Goal: Task Accomplishment & Management: Complete application form

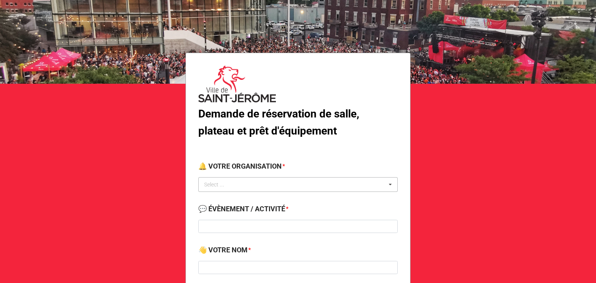
click at [268, 188] on div "Select ... No results found." at bounding box center [297, 184] width 199 height 15
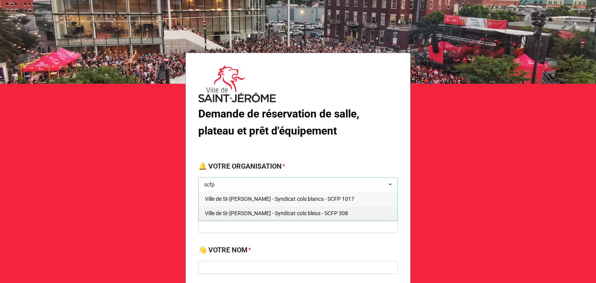
type input "scfp"
click at [286, 211] on span "Ville de St-[PERSON_NAME] - Syndicat cols bleus - SCFP 308" at bounding box center [276, 213] width 143 height 6
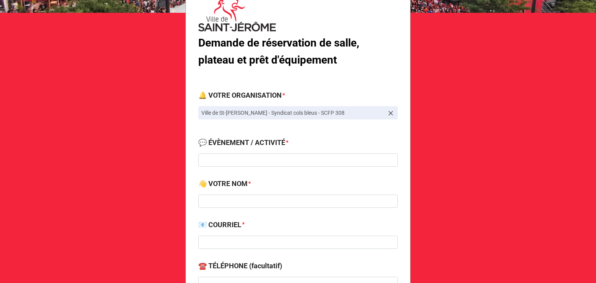
scroll to position [71, 0]
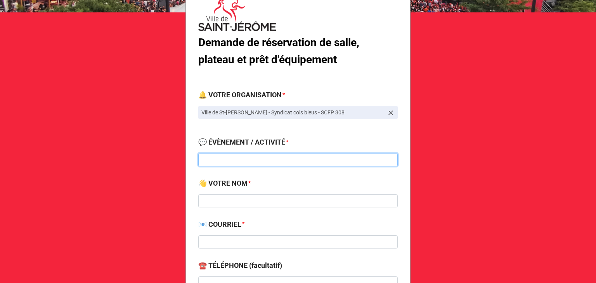
click at [221, 158] on input at bounding box center [297, 159] width 199 height 13
type input "Diner hot-dog école Syndicat"
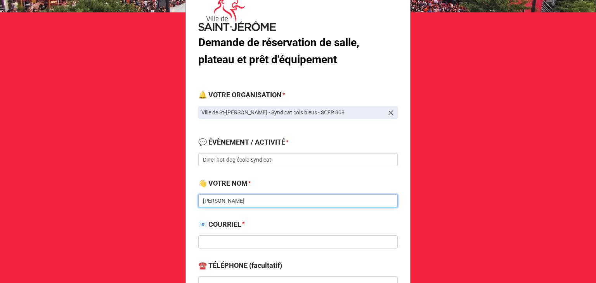
type input "[PERSON_NAME]"
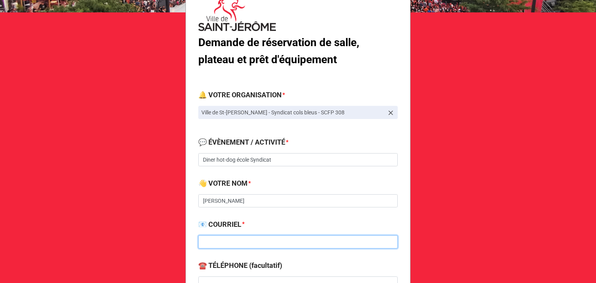
paste input "[EMAIL_ADDRESS][DOMAIN_NAME]"
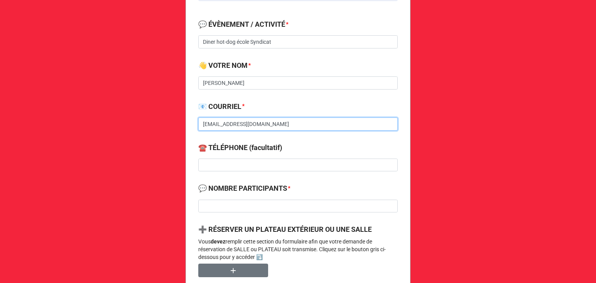
type input "[EMAIL_ADDRESS][DOMAIN_NAME]"
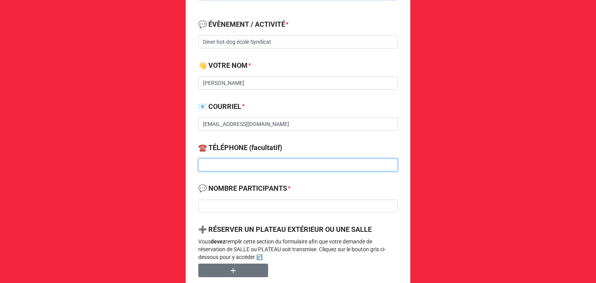
click at [222, 163] on input at bounding box center [297, 165] width 199 height 13
type input "[PHONE_NUMBER]"
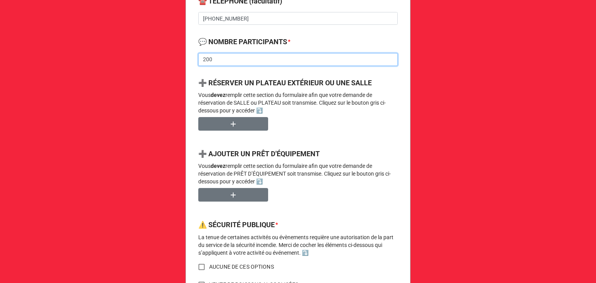
scroll to position [336, 0]
type input "200"
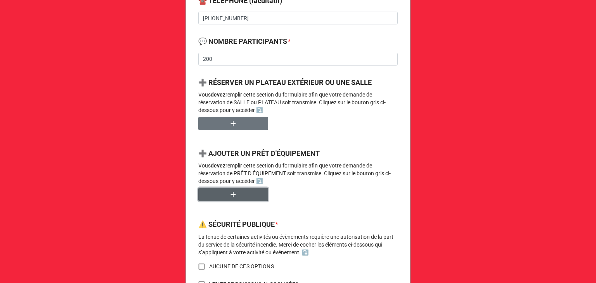
click at [236, 194] on button "button" at bounding box center [233, 195] width 70 height 14
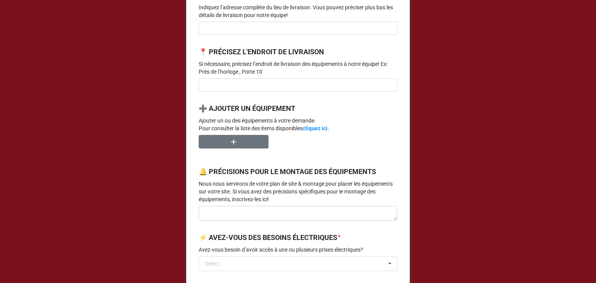
scroll to position [484, 0]
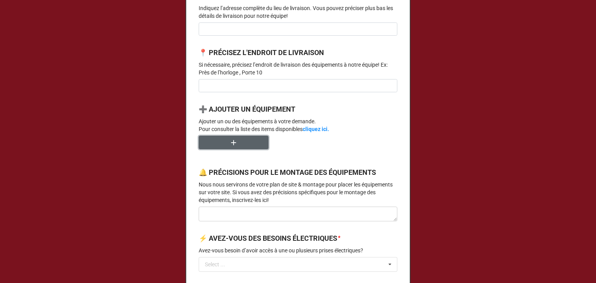
click at [227, 149] on button "button" at bounding box center [234, 143] width 70 height 14
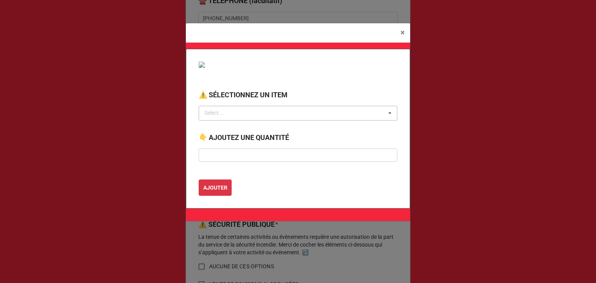
click at [222, 114] on div "Select ..." at bounding box center [218, 113] width 33 height 9
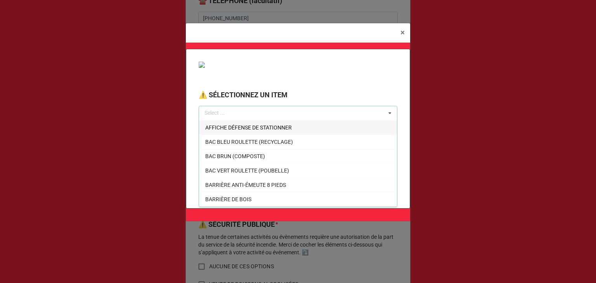
click at [267, 111] on div "Select ... AFFICHE DÉFENSE DE STATIONNER BAC BLEU ROULETTE (RECYCLAGE) BAC BRUN…" at bounding box center [298, 113] width 199 height 15
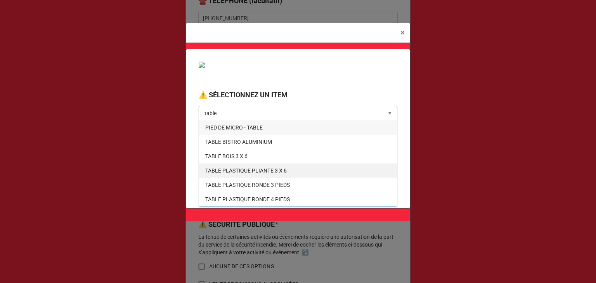
type input "table"
click at [256, 173] on span "TABLE PLASTIQUE PLIANTE 3 X 6" at bounding box center [245, 171] width 81 height 6
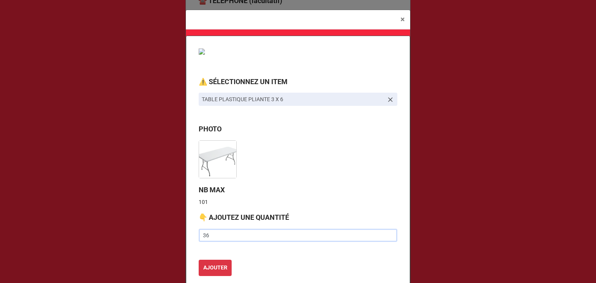
type input "36"
click at [199, 260] on button "AJOUTER" at bounding box center [215, 268] width 33 height 16
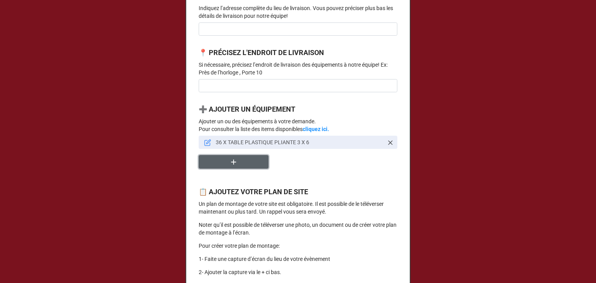
click at [231, 164] on icon "button" at bounding box center [233, 161] width 5 height 5
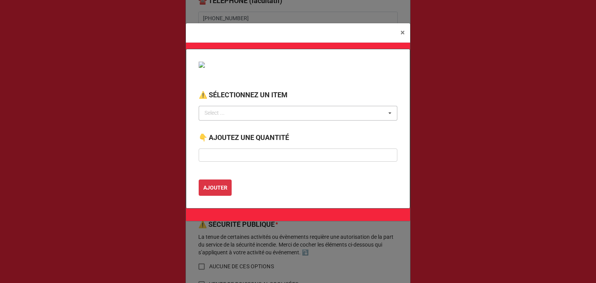
click at [230, 112] on div "Select ..." at bounding box center [218, 113] width 33 height 9
type input "chais"
click at [237, 126] on span "CHAISE MÉTAL PLIANTE" at bounding box center [235, 127] width 60 height 6
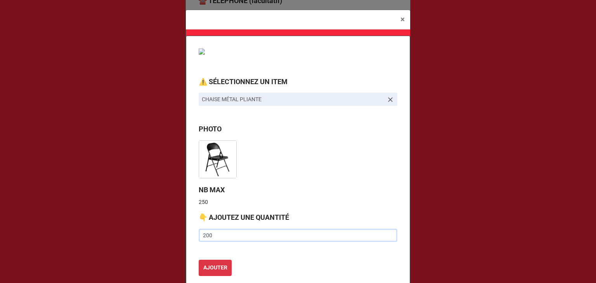
type input "200"
click at [199, 260] on button "AJOUTER" at bounding box center [215, 268] width 33 height 16
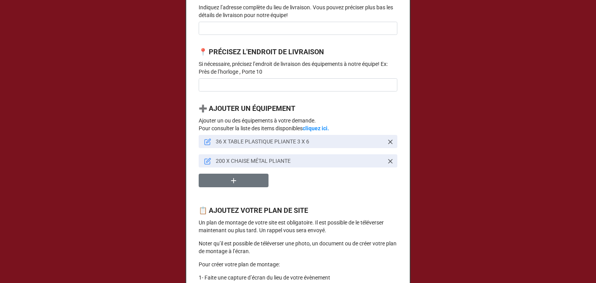
scroll to position [485, 0]
click at [218, 187] on button "button" at bounding box center [234, 180] width 70 height 14
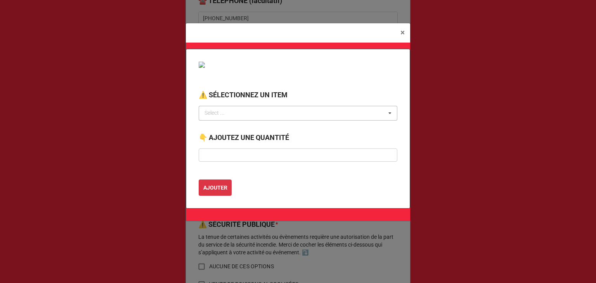
click at [249, 111] on div "Select ... No results found." at bounding box center [298, 113] width 199 height 15
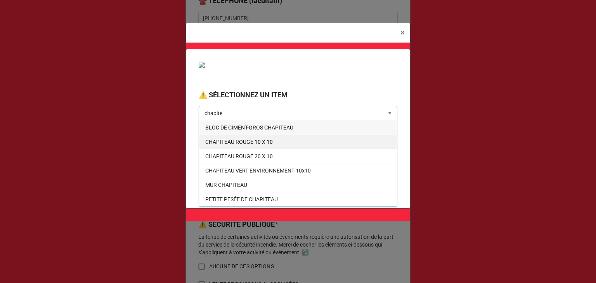
type input "chapite"
click at [241, 139] on span "CHAPITEAU ROUGE 10 X 10" at bounding box center [238, 142] width 67 height 6
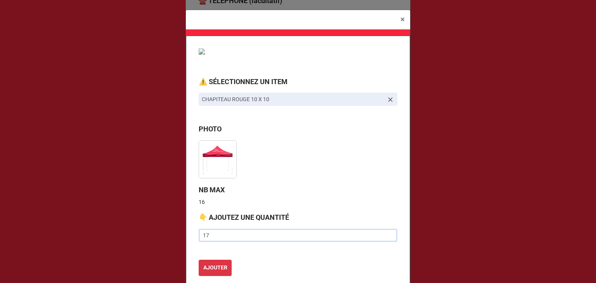
type input "17"
click at [199, 260] on button "AJOUTER" at bounding box center [215, 268] width 33 height 16
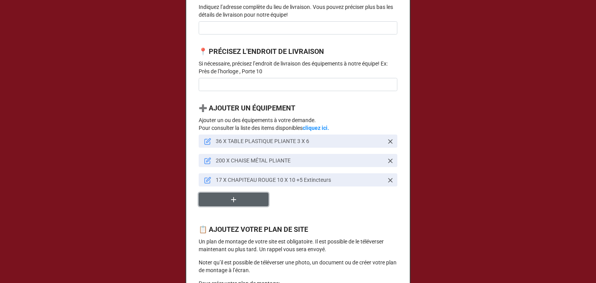
click at [234, 206] on button "button" at bounding box center [234, 200] width 70 height 14
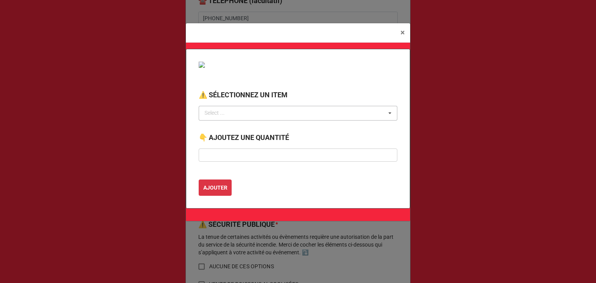
click at [223, 113] on div "Select ..." at bounding box center [218, 113] width 33 height 9
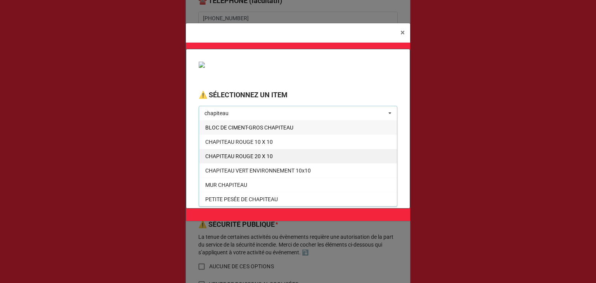
type input "chapiteau"
click at [273, 150] on div "CHAPITEAU ROUGE 20 X 10" at bounding box center [298, 156] width 198 height 14
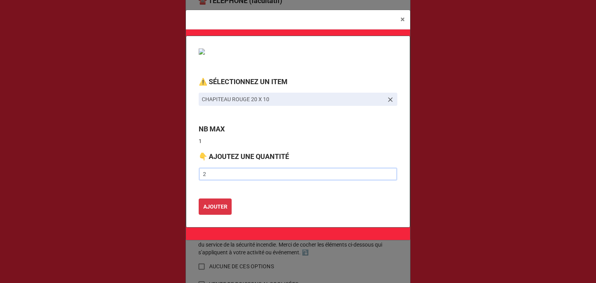
type input "2"
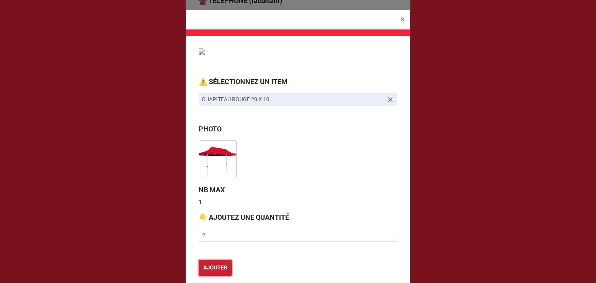
click at [199, 260] on button "AJOUTER" at bounding box center [215, 268] width 33 height 16
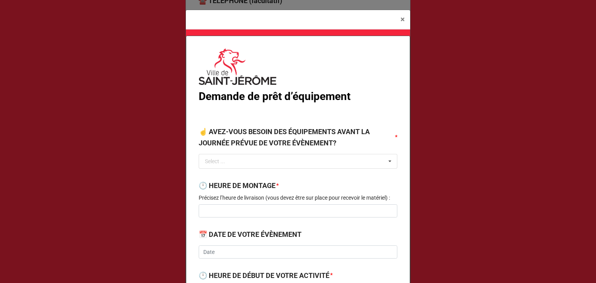
scroll to position [28, 0]
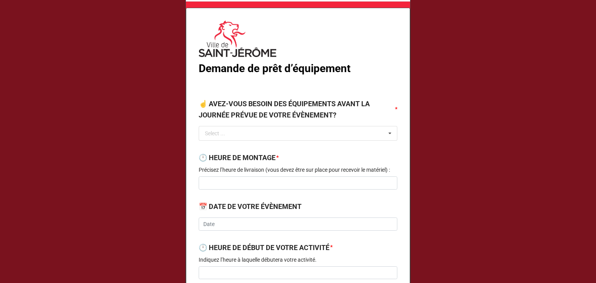
click at [263, 140] on div "Select ... OUI NON" at bounding box center [298, 133] width 199 height 15
click at [225, 161] on div "NON" at bounding box center [298, 162] width 198 height 14
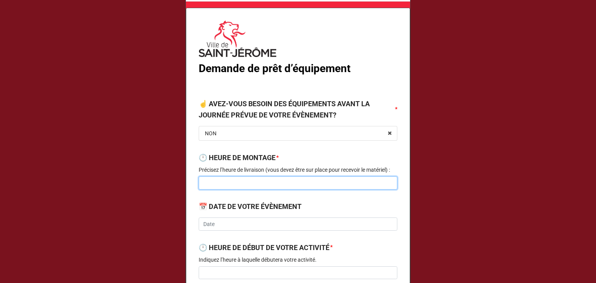
click at [222, 183] on input at bounding box center [298, 182] width 199 height 13
type input "9h00"
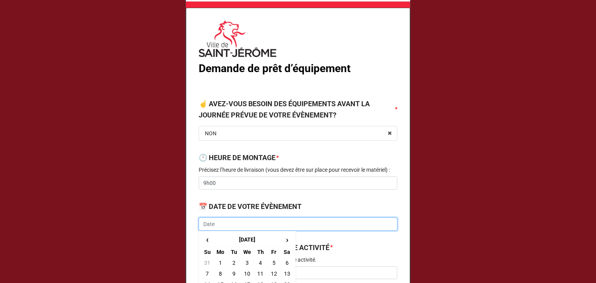
scroll to position [115, 0]
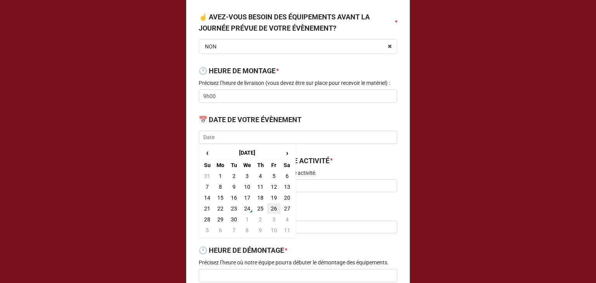
click at [272, 209] on td "26" at bounding box center [273, 208] width 13 height 11
type input "[DATE]"
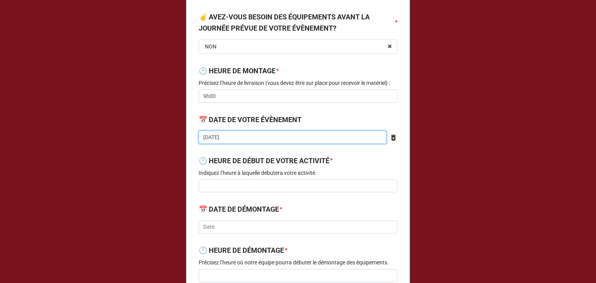
click at [247, 137] on input "[DATE]" at bounding box center [293, 137] width 188 height 13
click at [336, 159] on b "🕛 HEURE DE DÉBUT DE VOTRE ACTIVITÉ *" at bounding box center [298, 163] width 199 height 14
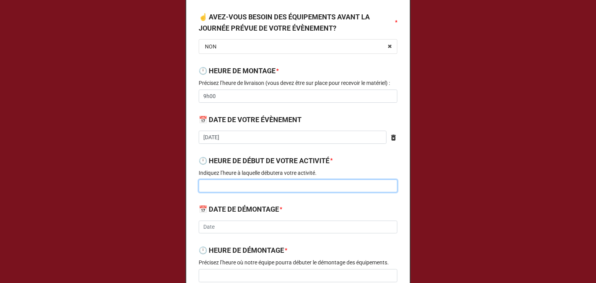
click at [235, 185] on input at bounding box center [298, 186] width 199 height 13
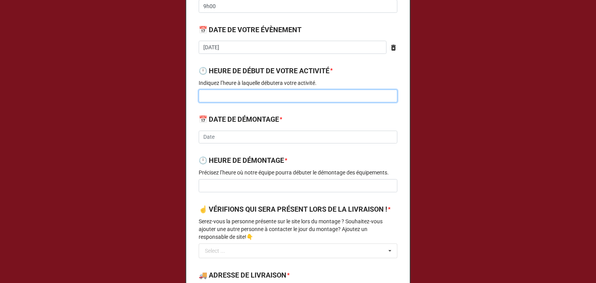
scroll to position [273, 0]
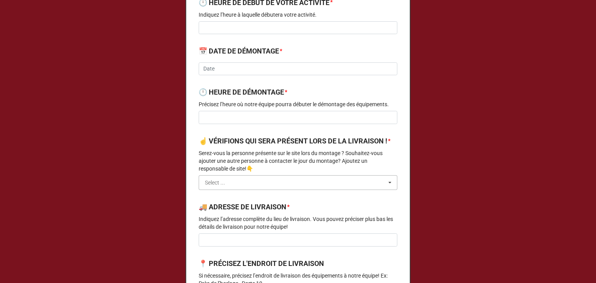
click at [230, 188] on input "text" at bounding box center [298, 183] width 198 height 14
click at [218, 200] on span "CONTACTEZ-MOI" at bounding box center [226, 197] width 42 height 6
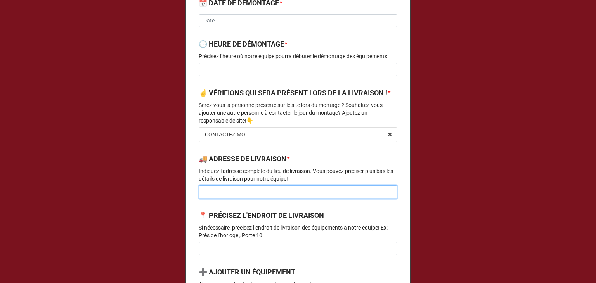
click at [214, 199] on input at bounding box center [298, 191] width 199 height 13
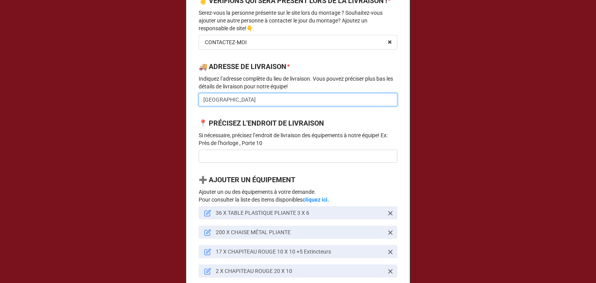
scroll to position [414, 0]
type input "[GEOGRAPHIC_DATA]"
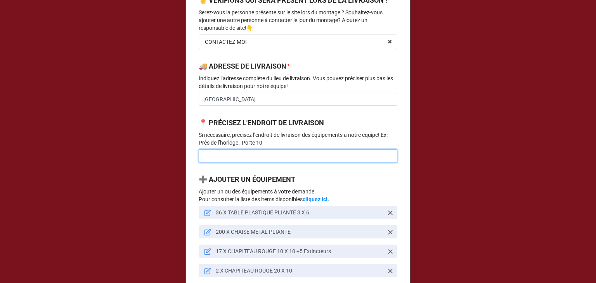
click at [208, 163] on input at bounding box center [298, 155] width 199 height 13
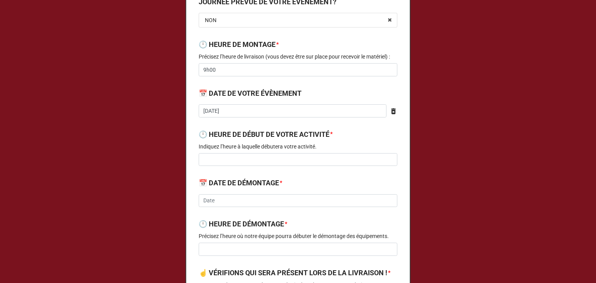
scroll to position [153, 0]
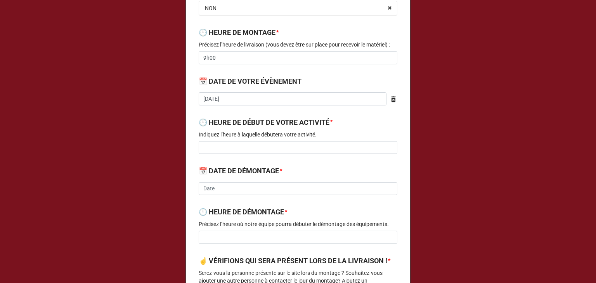
type input "Cour d'école"
click at [230, 147] on input at bounding box center [298, 147] width 199 height 13
type input "11h20"
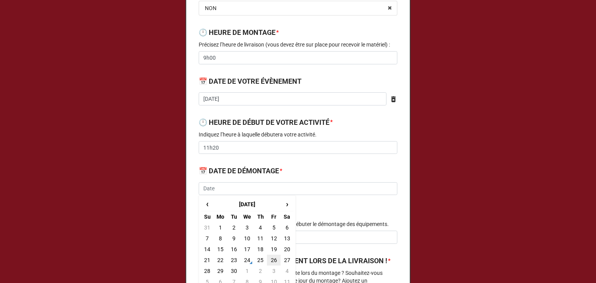
click at [270, 264] on td "26" at bounding box center [273, 260] width 13 height 11
type input "[DATE]"
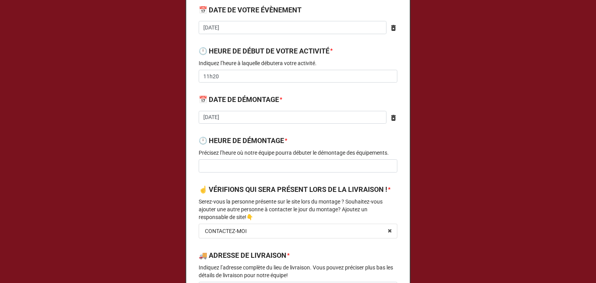
scroll to position [227, 0]
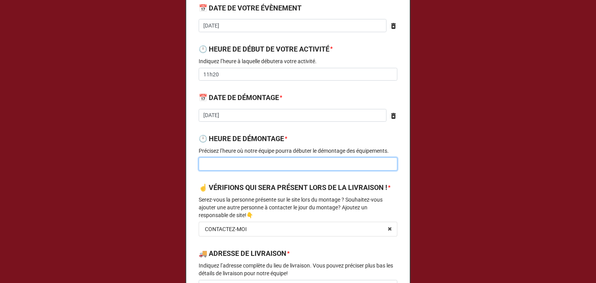
click at [218, 165] on input at bounding box center [298, 163] width 199 height 13
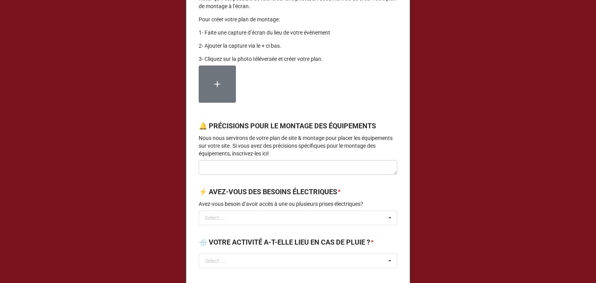
scroll to position [828, 0]
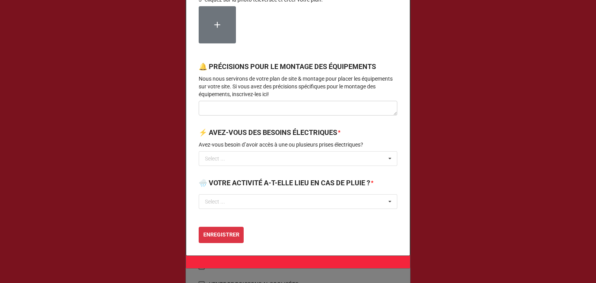
type input "13h30"
click at [218, 116] on textarea at bounding box center [298, 108] width 199 height 15
type textarea "x"
type textarea "V"
type textarea "x"
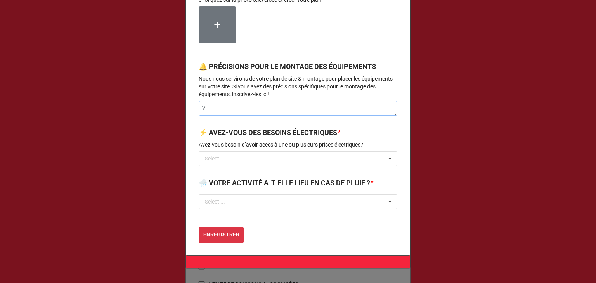
type textarea "Vo"
type textarea "x"
type textarea "Voi"
type textarea "x"
type textarea "Voir"
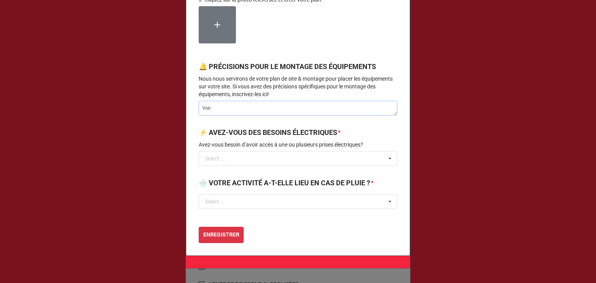
type textarea "x"
type textarea "Voir"
type textarea "x"
type textarea "Voir J"
type textarea "x"
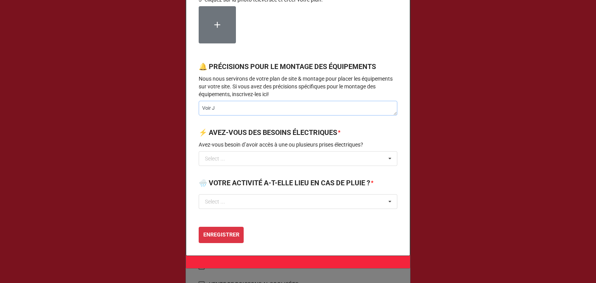
type textarea "Voir JF"
type textarea "x"
type textarea "Voir JF"
type textarea "x"
type textarea "Voir JF s"
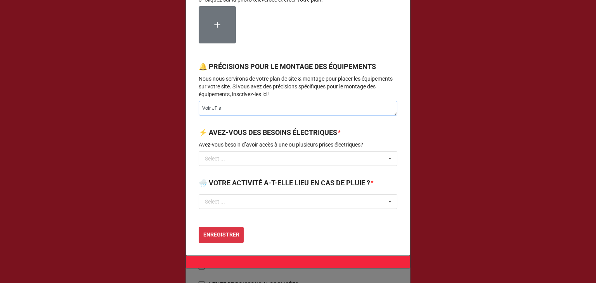
type textarea "x"
type textarea "Voir JF su"
type textarea "x"
type textarea "Voir JF sur"
type textarea "x"
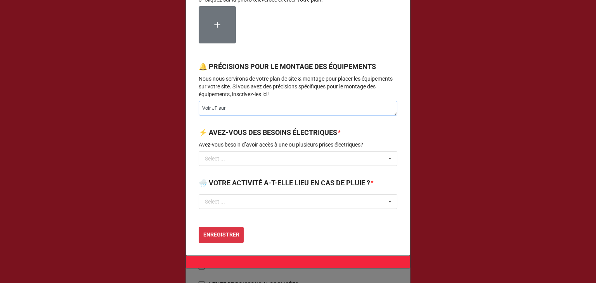
type textarea "Voir JF sur"
type textarea "x"
type textarea "Voir JF sur p"
type textarea "x"
type textarea "Voir JF sur pl"
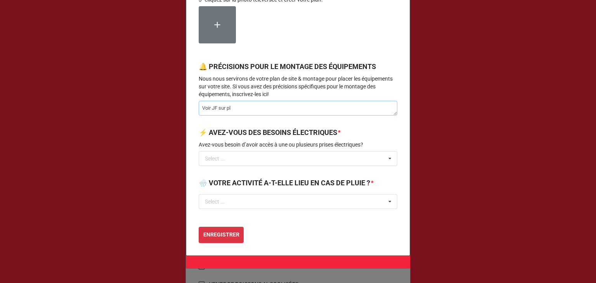
type textarea "x"
type textarea "Voir JF sur pla"
type textarea "x"
type textarea "Voir JF sur plac"
type textarea "x"
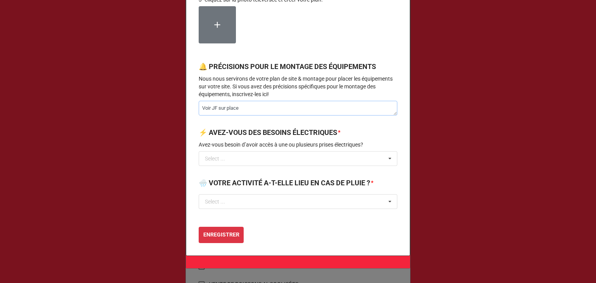
type textarea "Voir JF sur place"
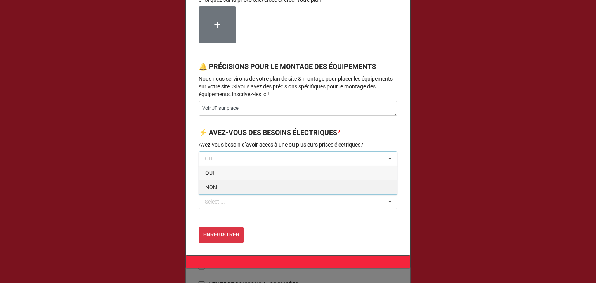
click at [229, 194] on div "NON" at bounding box center [298, 187] width 198 height 14
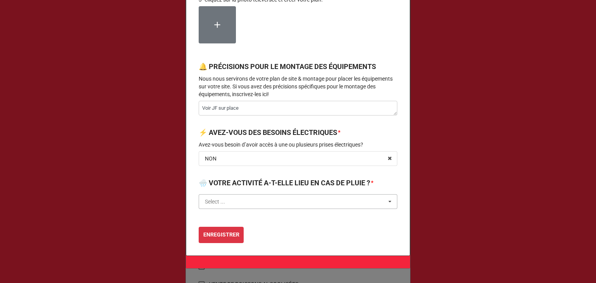
click at [229, 207] on input "text" at bounding box center [298, 202] width 198 height 14
click at [220, 223] on div "OUI" at bounding box center [298, 216] width 198 height 14
click at [223, 209] on input "text" at bounding box center [298, 202] width 198 height 14
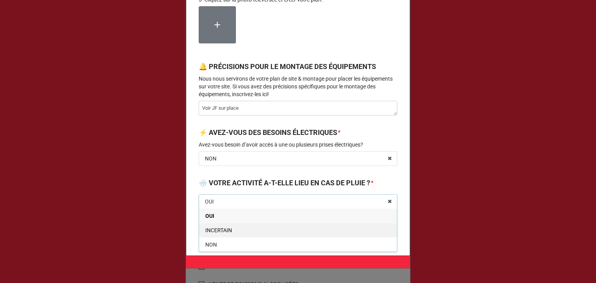
click at [219, 233] on span "INCERTAIN" at bounding box center [218, 230] width 27 height 6
type textarea "x"
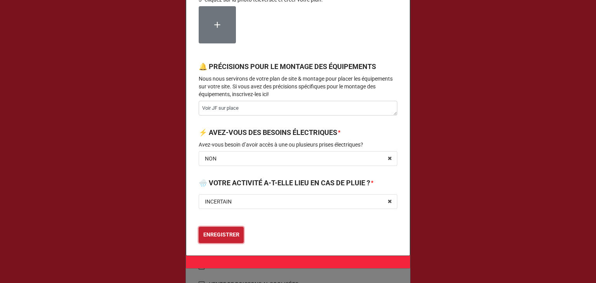
click at [218, 239] on b "ENREGISTRER" at bounding box center [221, 235] width 36 height 8
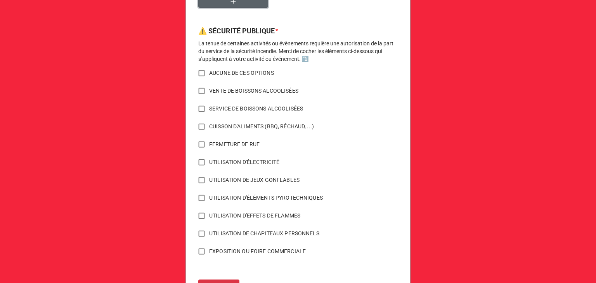
scroll to position [549, 0]
click at [199, 125] on input "CUISSON D'ALIMENTS (BBQ, RÉCHAUD, ...)" at bounding box center [201, 126] width 15 height 15
checkbox input "true"
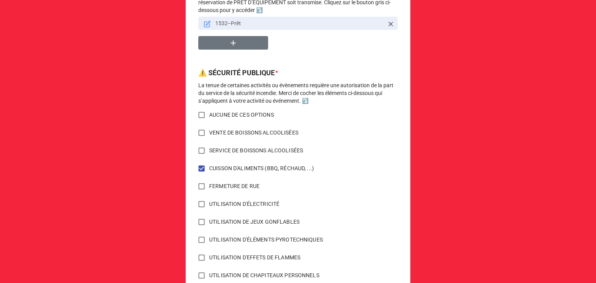
scroll to position [588, 0]
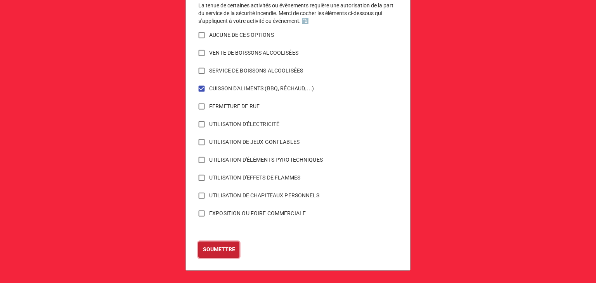
click at [209, 249] on b "SOUMETTRE" at bounding box center [219, 250] width 32 height 8
